Goal: Find contact information: Find contact information

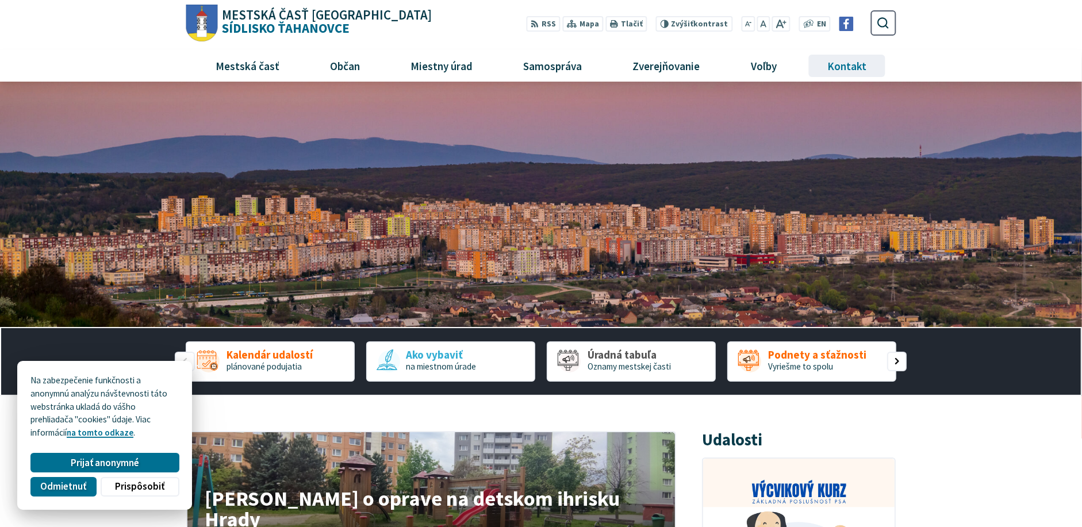
click at [841, 65] on span "Kontakt" at bounding box center [847, 65] width 48 height 31
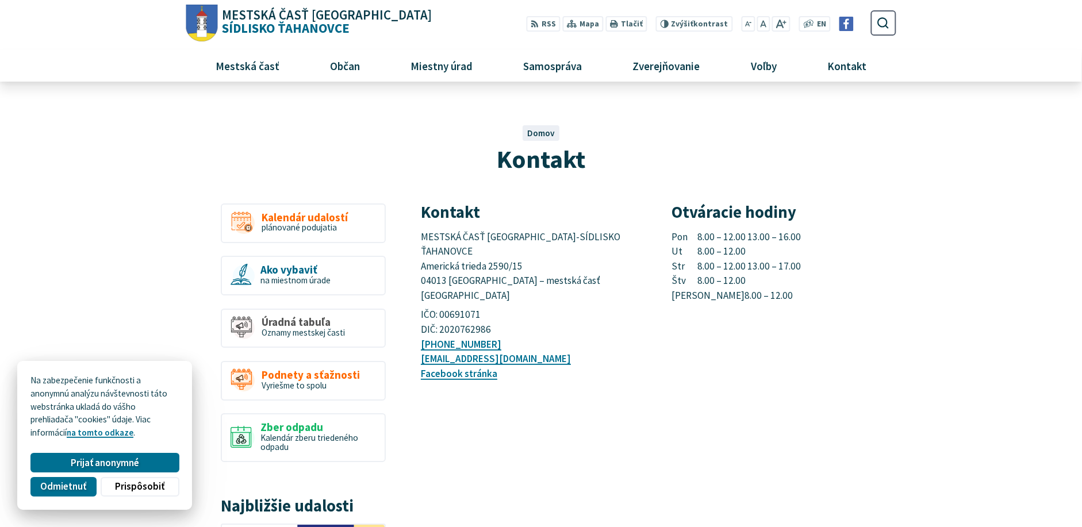
click at [816, 301] on p "Pon 8.00 – 12.00 13.00 – 16.00 Ut 8.00 – 12.00 Str 8.00 – 12.00 13.00 – 17.00 Š…" at bounding box center [784, 267] width 224 height 74
drag, startPoint x: 520, startPoint y: 334, endPoint x: 423, endPoint y: 333, distance: 97.8
click at [422, 338] on p "+421 55 636 04 30 mutah@tahanovce.sk Facebook stránka" at bounding box center [533, 360] width 224 height 44
copy link "[EMAIL_ADDRESS][DOMAIN_NAME]"
click at [274, 217] on span "Kalendár udalostí" at bounding box center [305, 216] width 86 height 12
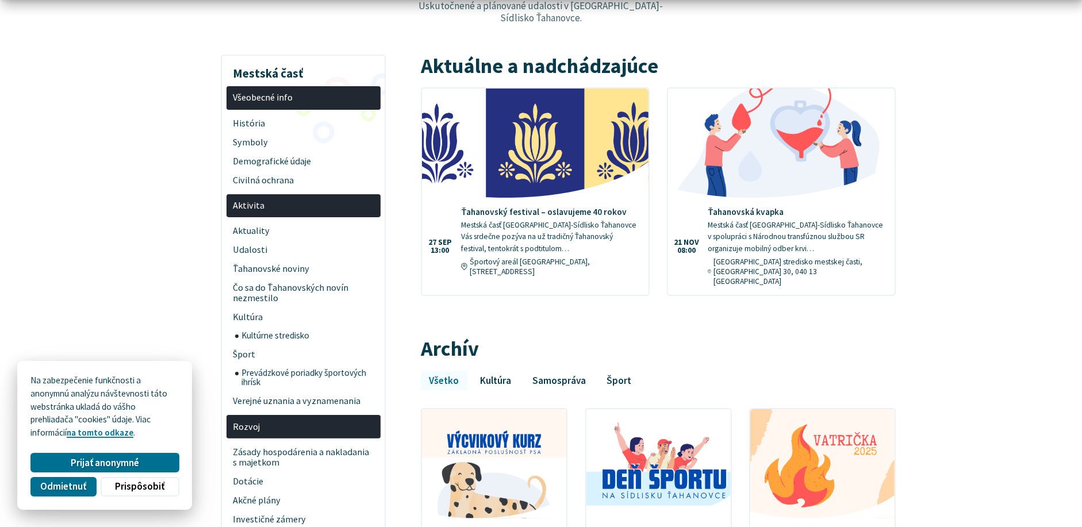
scroll to position [287, 0]
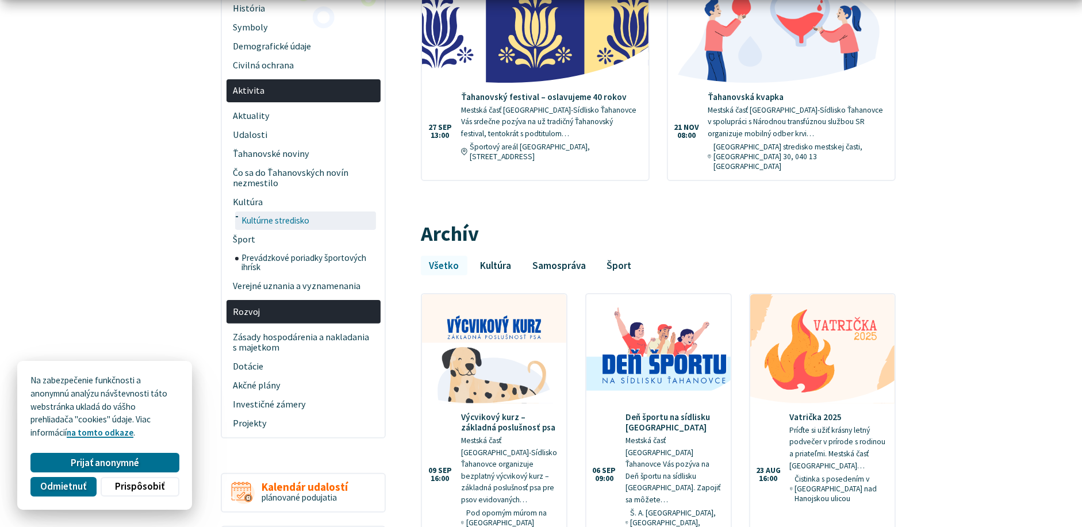
click at [260, 212] on span "Kultúrne stredisko" at bounding box center [307, 221] width 132 height 18
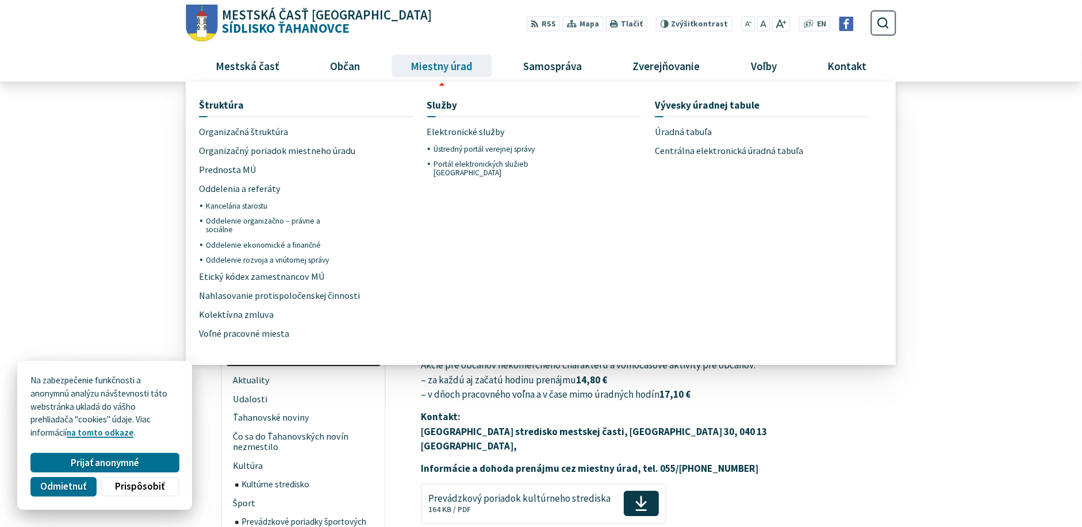
click at [433, 65] on span "Miestny úrad" at bounding box center [442, 65] width 71 height 31
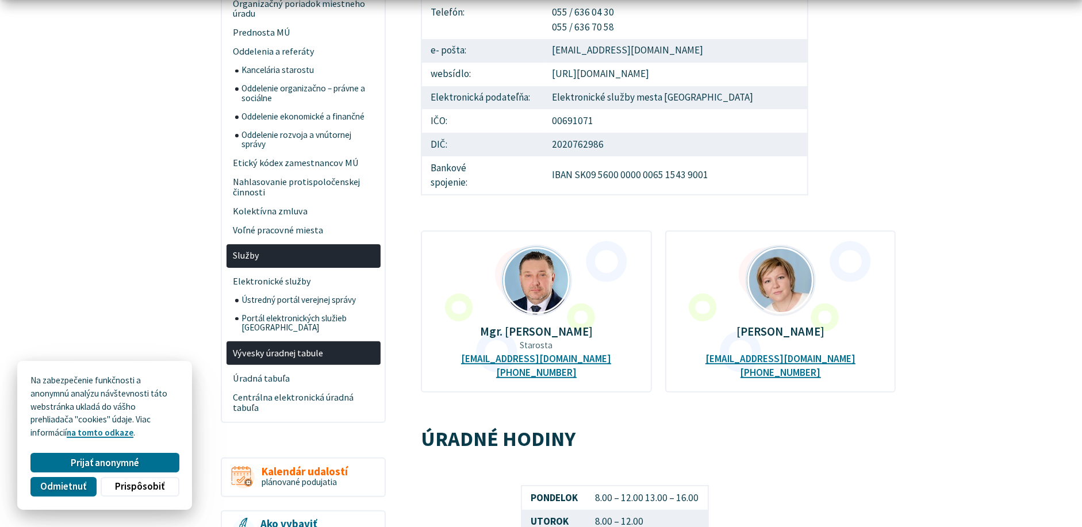
scroll to position [345, 0]
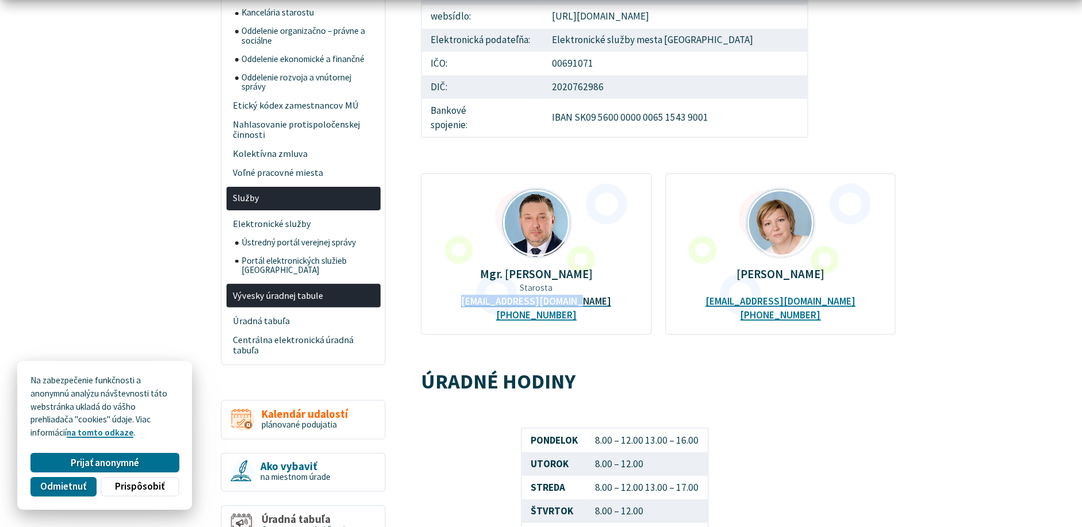
drag, startPoint x: 473, startPoint y: 305, endPoint x: 591, endPoint y: 306, distance: 117.3
click at [591, 306] on div "Mgr. Ing. Miloš Ihnát Starosta starostamc@tahanovce.sk +421 917 271 196" at bounding box center [536, 254] width 231 height 162
copy link "starostamc@tahanovce.sk"
drag, startPoint x: 716, startPoint y: 305, endPoint x: 841, endPoint y: 309, distance: 124.8
click at [841, 309] on div "JUDr. Beáta Zemková prednostamu@tahanovce.sk +421 911 777 042" at bounding box center [780, 254] width 231 height 162
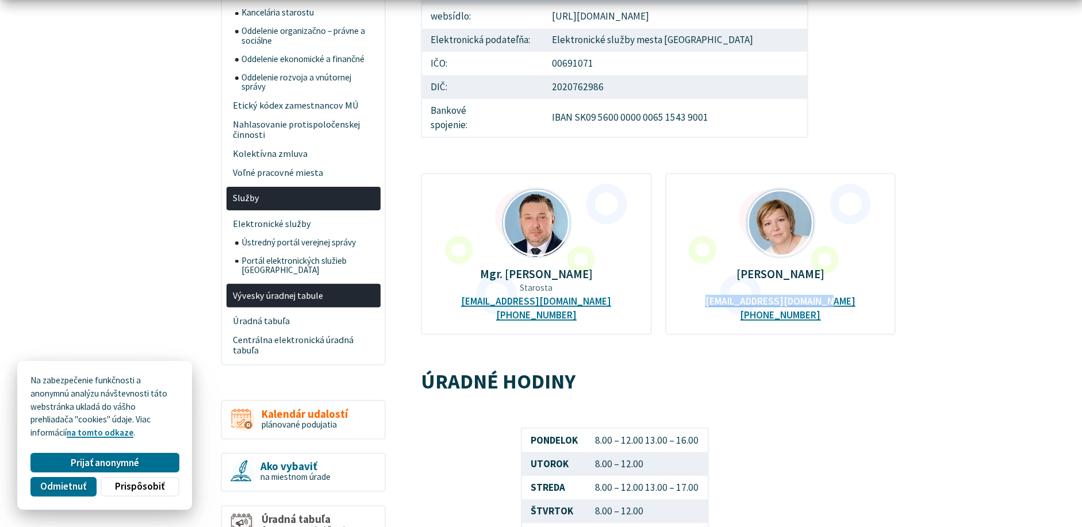
copy link "prednostamu@tahanovce.sk"
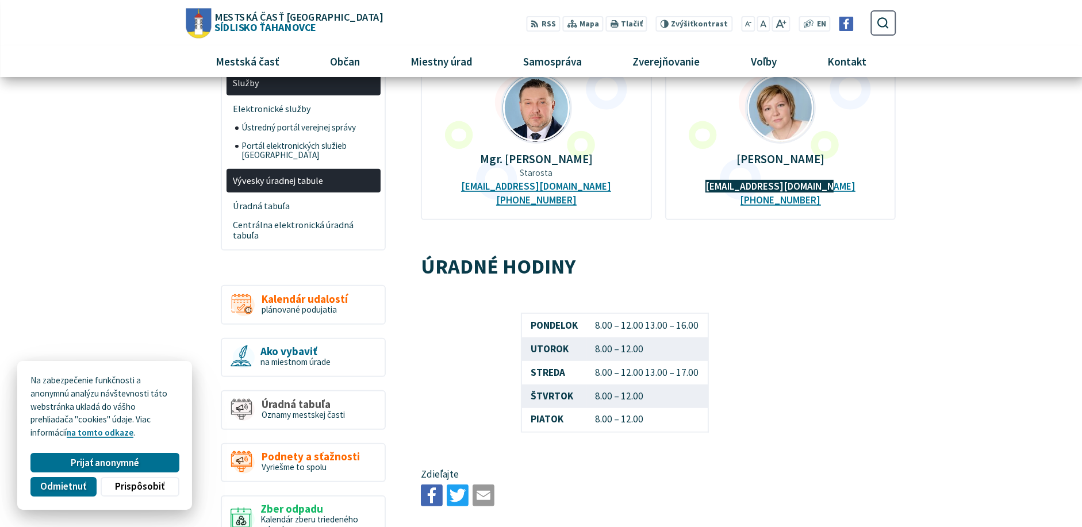
scroll to position [0, 0]
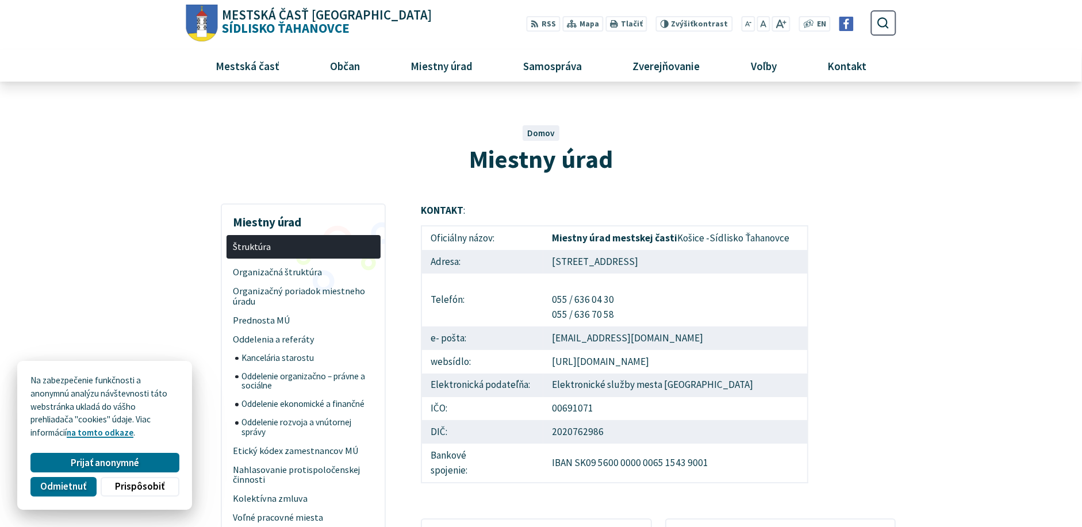
drag, startPoint x: 774, startPoint y: 239, endPoint x: 773, endPoint y: 229, distance: 9.4
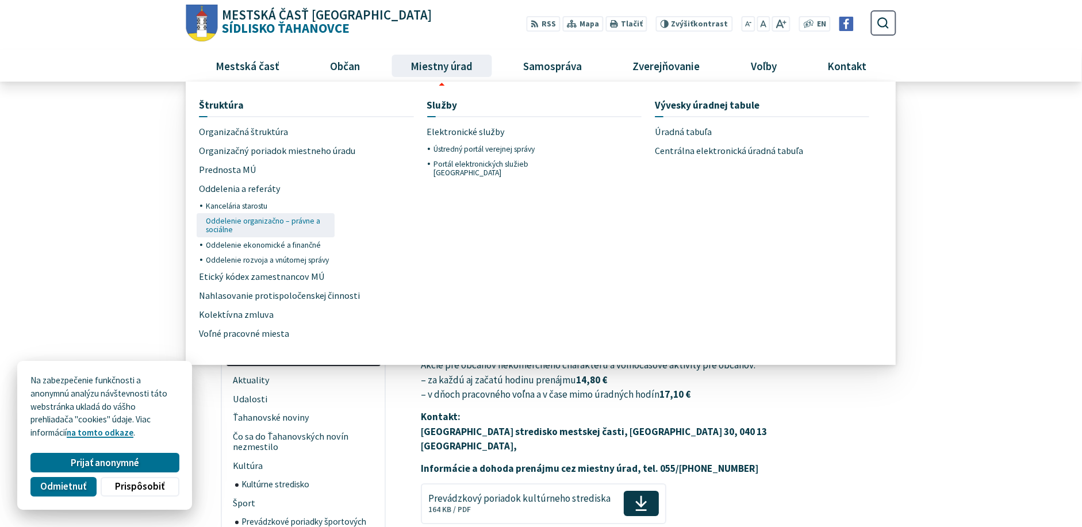
click at [219, 219] on span "Oddelenie organizačno – právne a sociálne" at bounding box center [268, 225] width 125 height 24
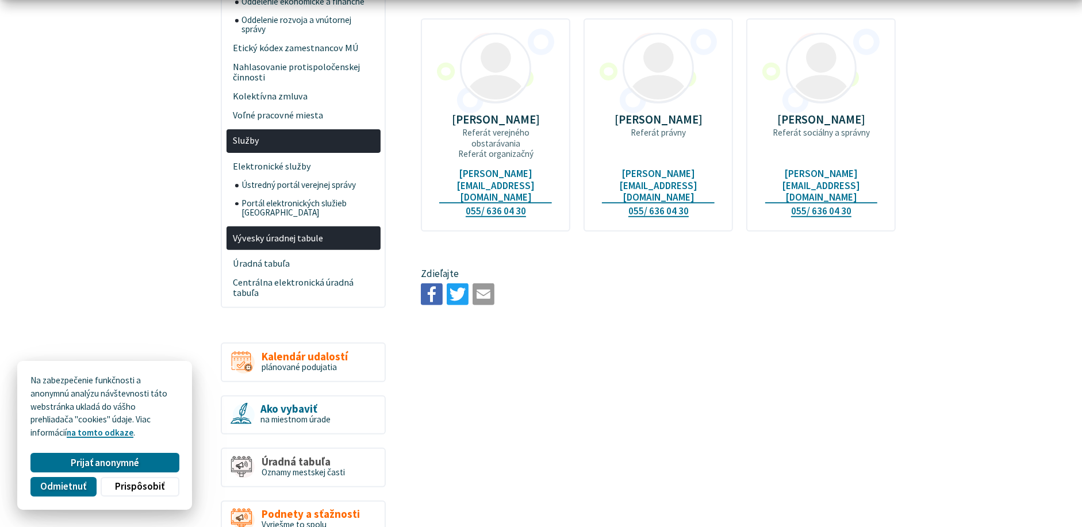
scroll to position [287, 0]
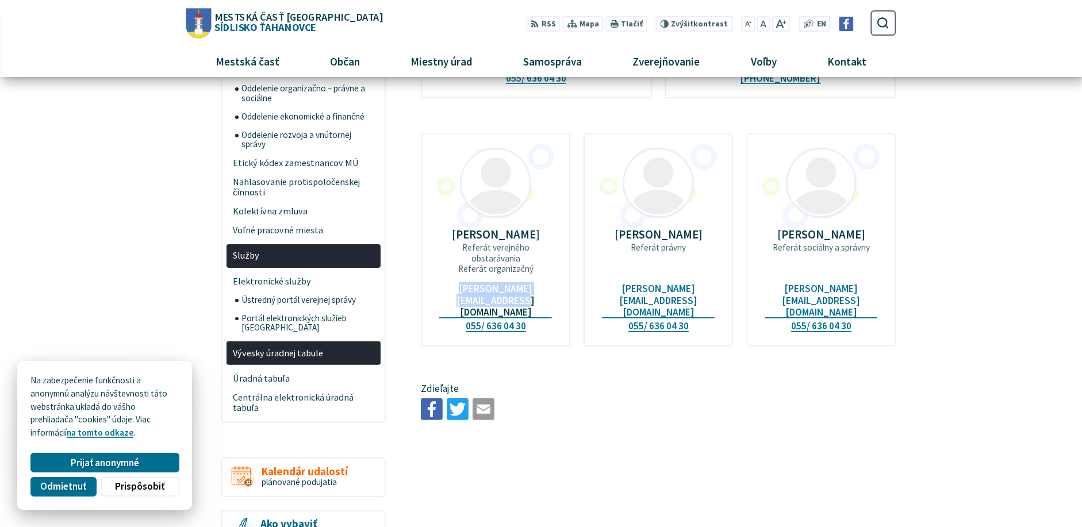
drag, startPoint x: 435, startPoint y: 289, endPoint x: 511, endPoint y: 298, distance: 77.0
click at [511, 298] on div "Ing. Andrea Levická Referát verejného obstarávania Referát organizačný andrea.l…" at bounding box center [495, 239] width 149 height 213
copy link "andrea.levicka@tahanovce.sk"
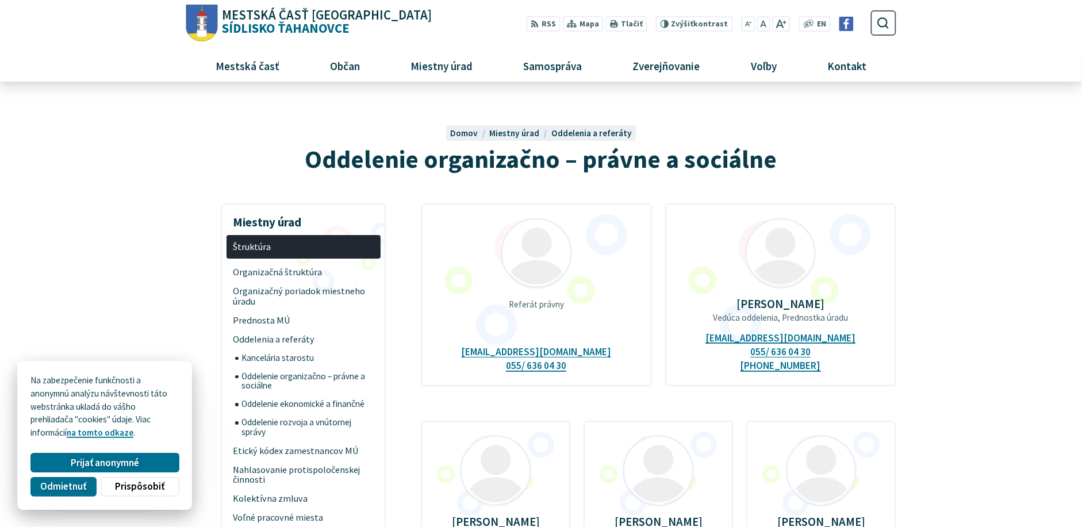
scroll to position [172, 0]
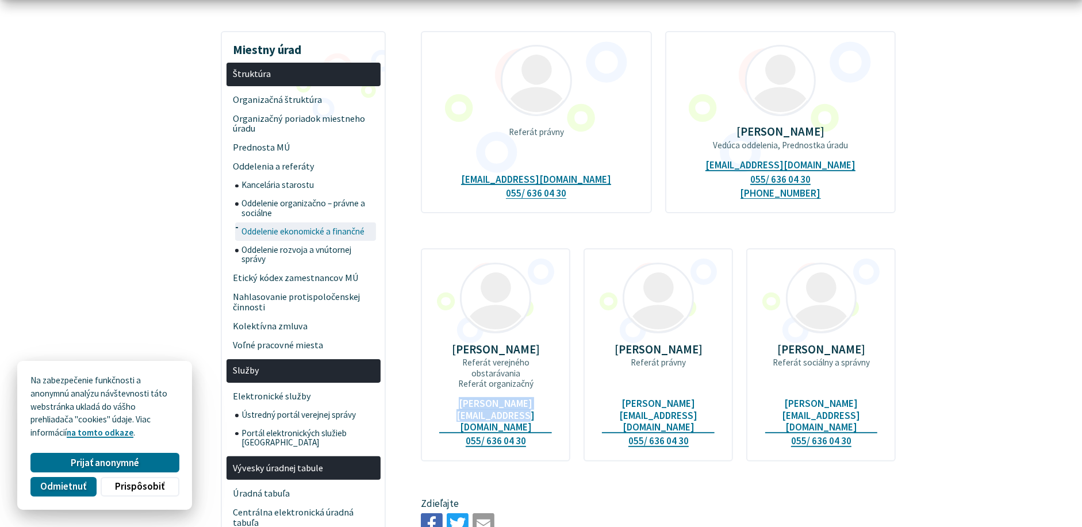
click at [250, 229] on span "Oddelenie ekonomické a finančné" at bounding box center [307, 232] width 132 height 18
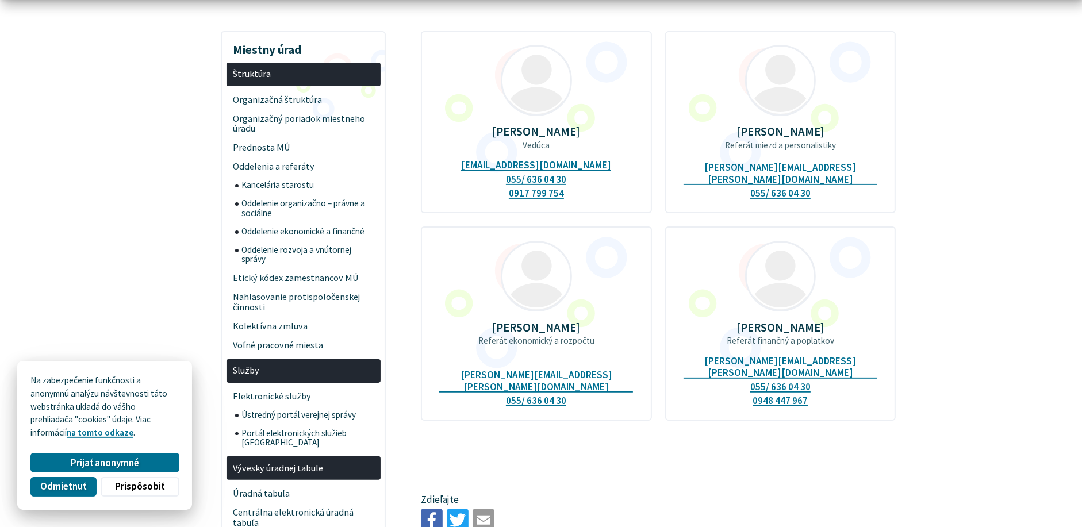
scroll to position [230, 0]
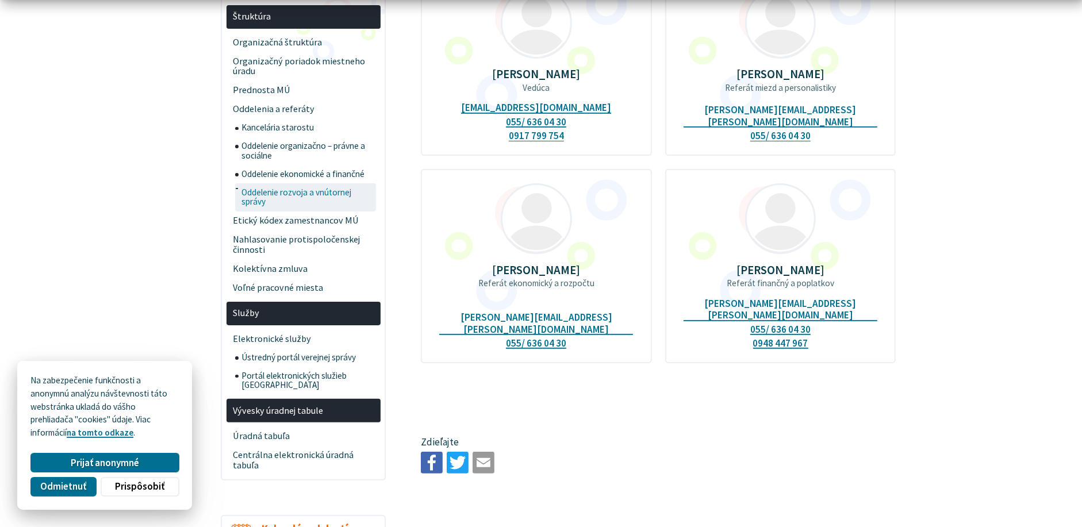
click at [253, 193] on span "Oddelenie rozvoja a vnútornej správy" at bounding box center [307, 197] width 132 height 28
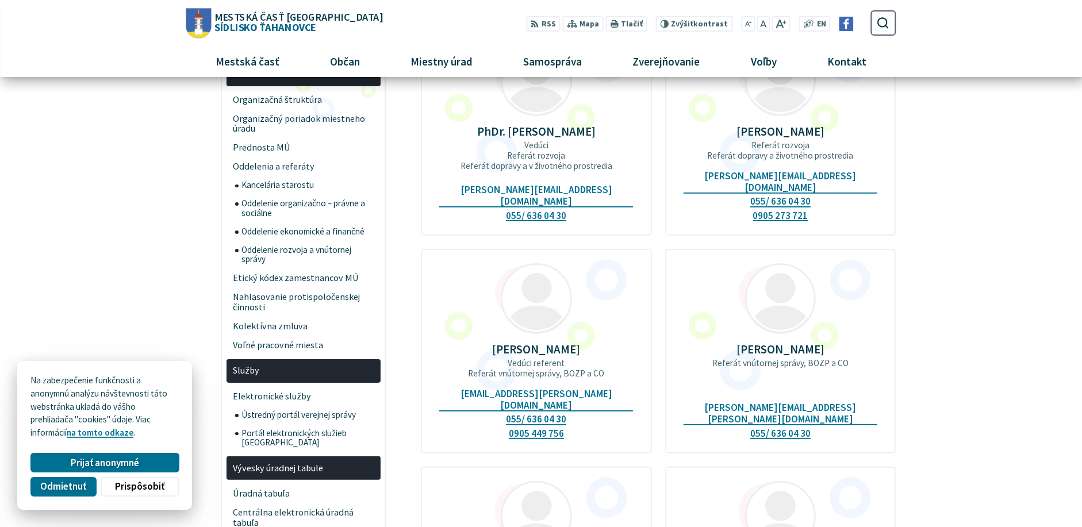
scroll to position [57, 0]
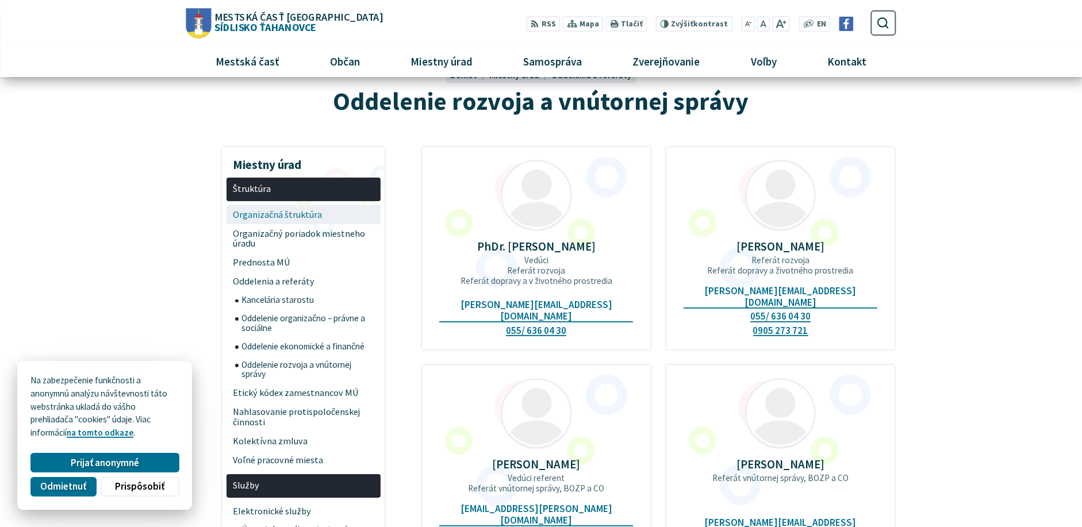
click at [259, 213] on span "Organizačná štruktúra" at bounding box center [303, 214] width 141 height 19
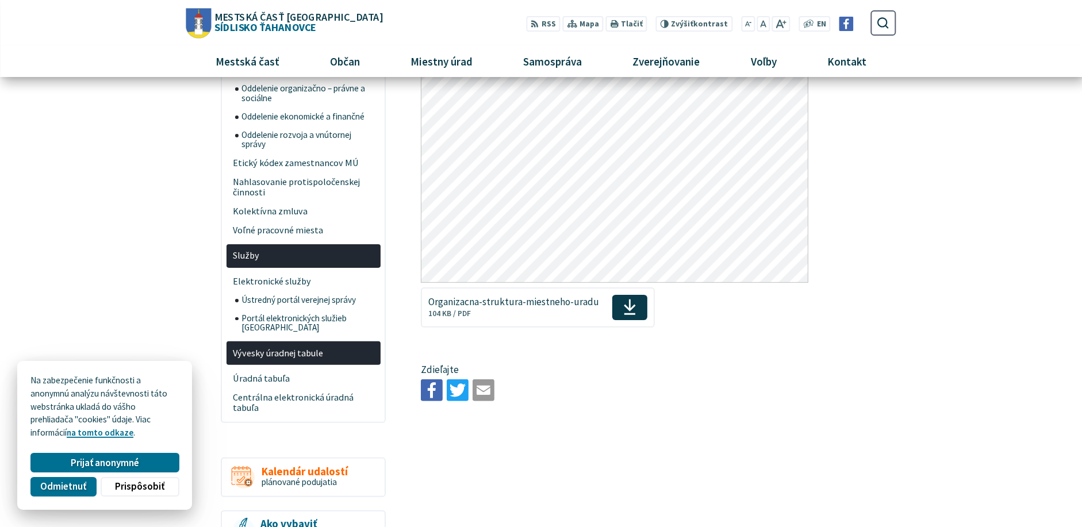
scroll to position [57, 0]
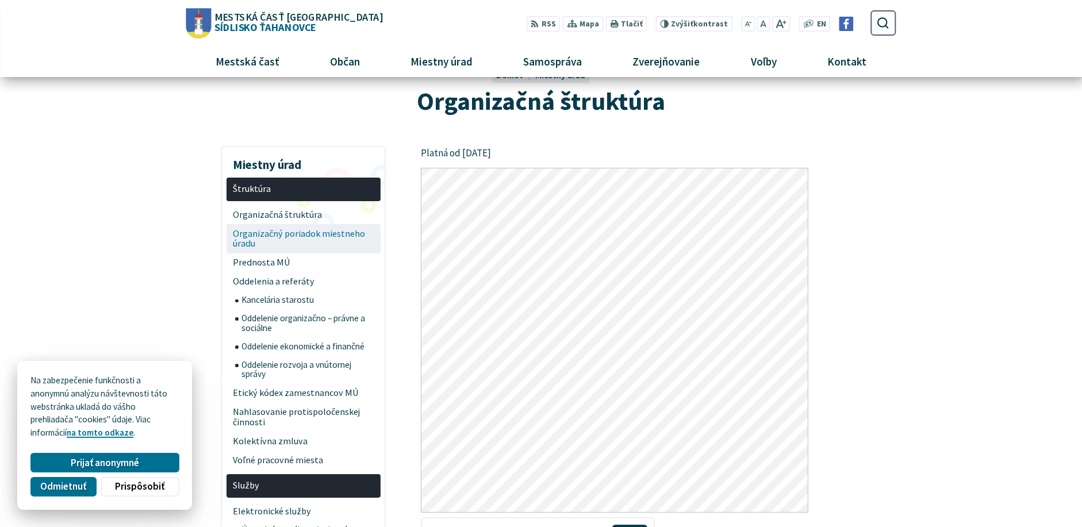
click at [248, 236] on span "Organizačný poriadok miestneho úradu" at bounding box center [303, 238] width 141 height 29
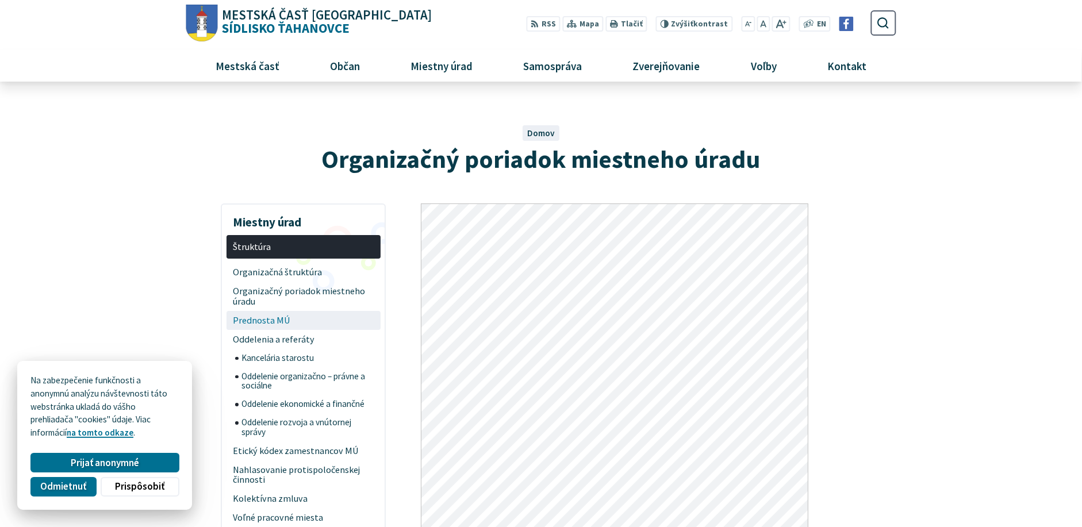
click at [253, 319] on span "Prednosta MÚ" at bounding box center [303, 320] width 141 height 19
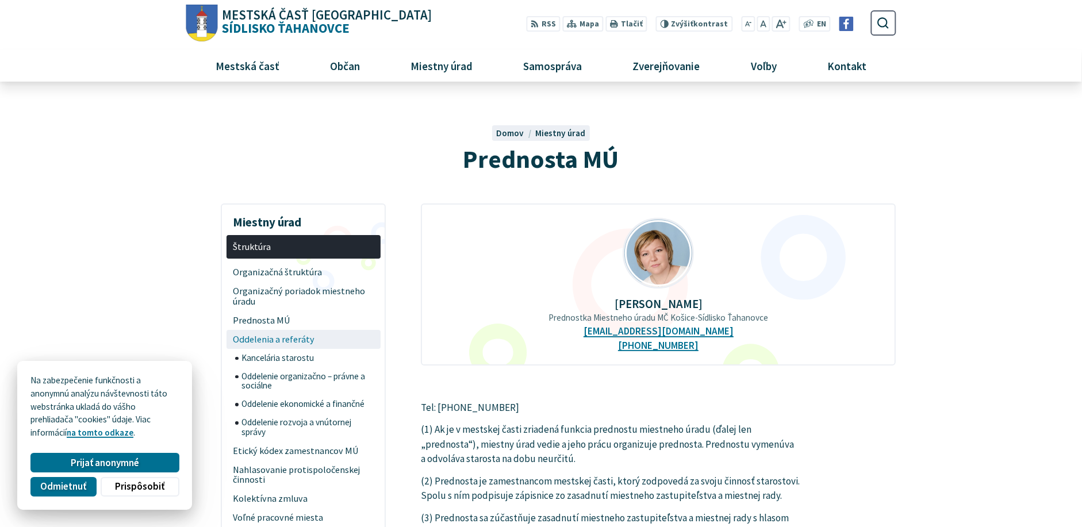
click at [269, 333] on span "Oddelenia a referáty" at bounding box center [303, 339] width 141 height 19
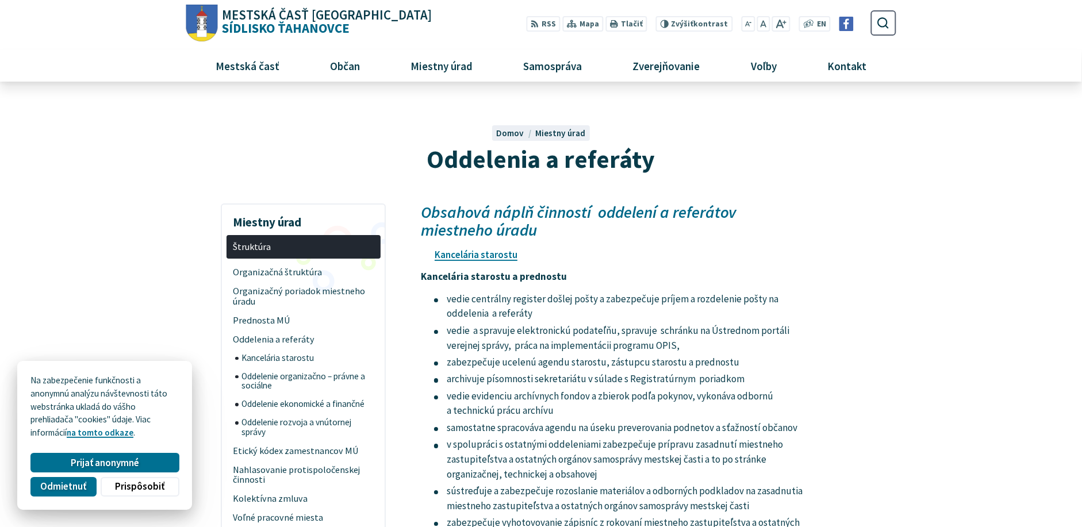
click at [281, 358] on span "Kancelária starostu" at bounding box center [307, 358] width 132 height 18
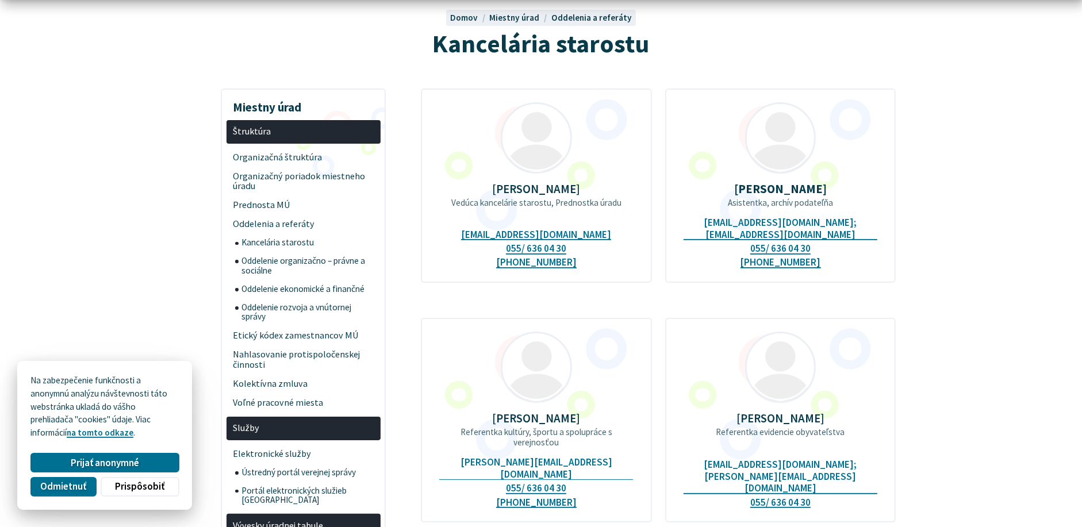
scroll to position [287, 0]
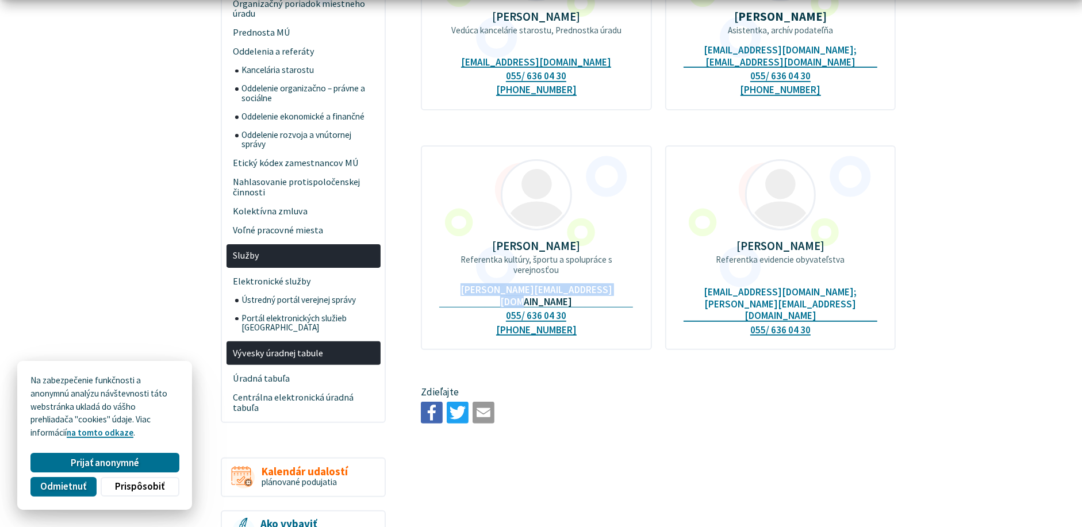
drag, startPoint x: 455, startPoint y: 284, endPoint x: 611, endPoint y: 282, distance: 155.8
click at [611, 282] on div "[PERSON_NAME] Referentka kultúry, športu a spolupráce s verejnosťou [PERSON_NAM…" at bounding box center [536, 247] width 231 height 205
copy link "[PERSON_NAME][EMAIL_ADDRESS][DOMAIN_NAME]"
